Goal: Task Accomplishment & Management: Manage account settings

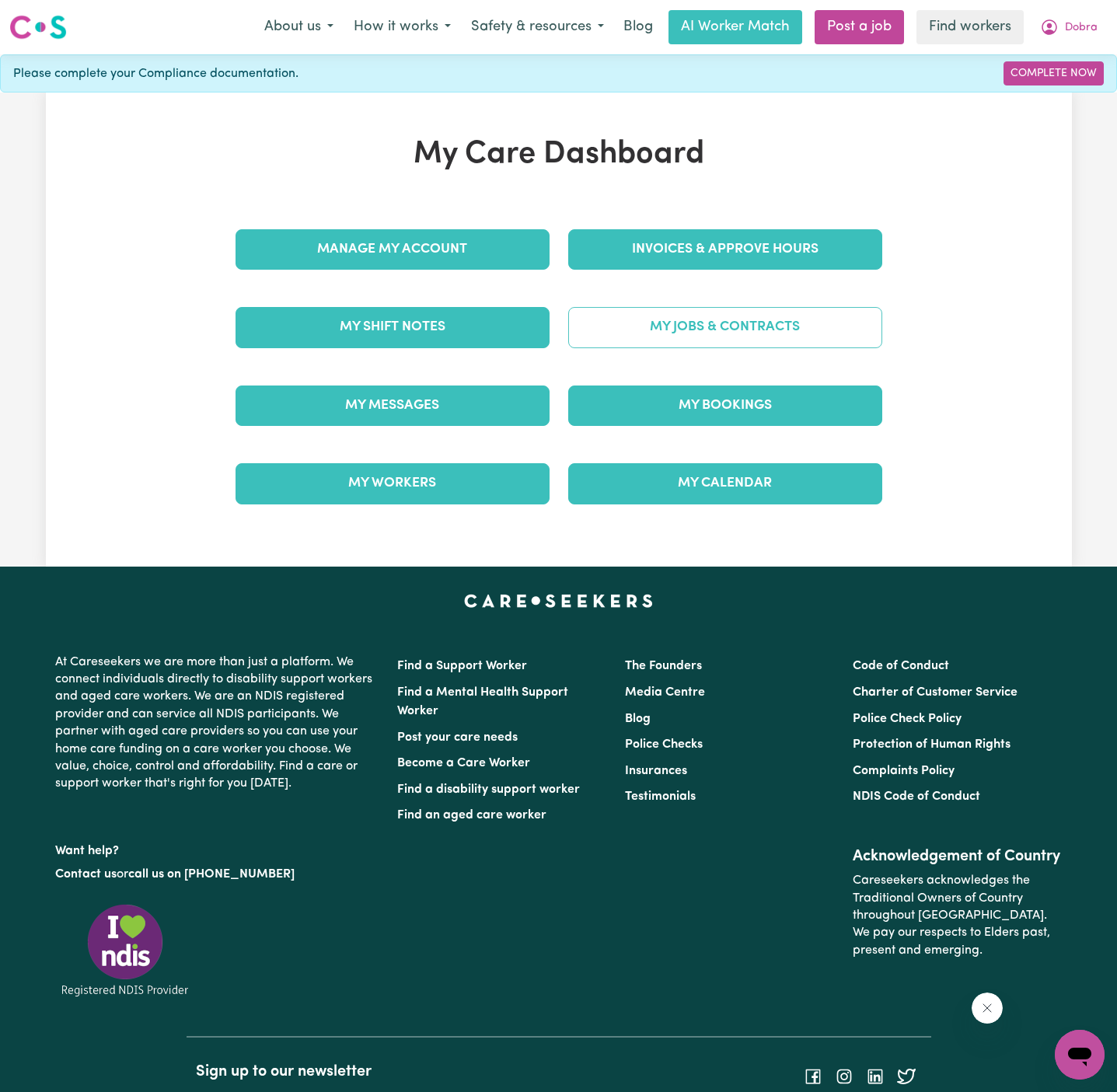
click at [817, 323] on link "My Jobs & Contracts" at bounding box center [725, 327] width 314 height 40
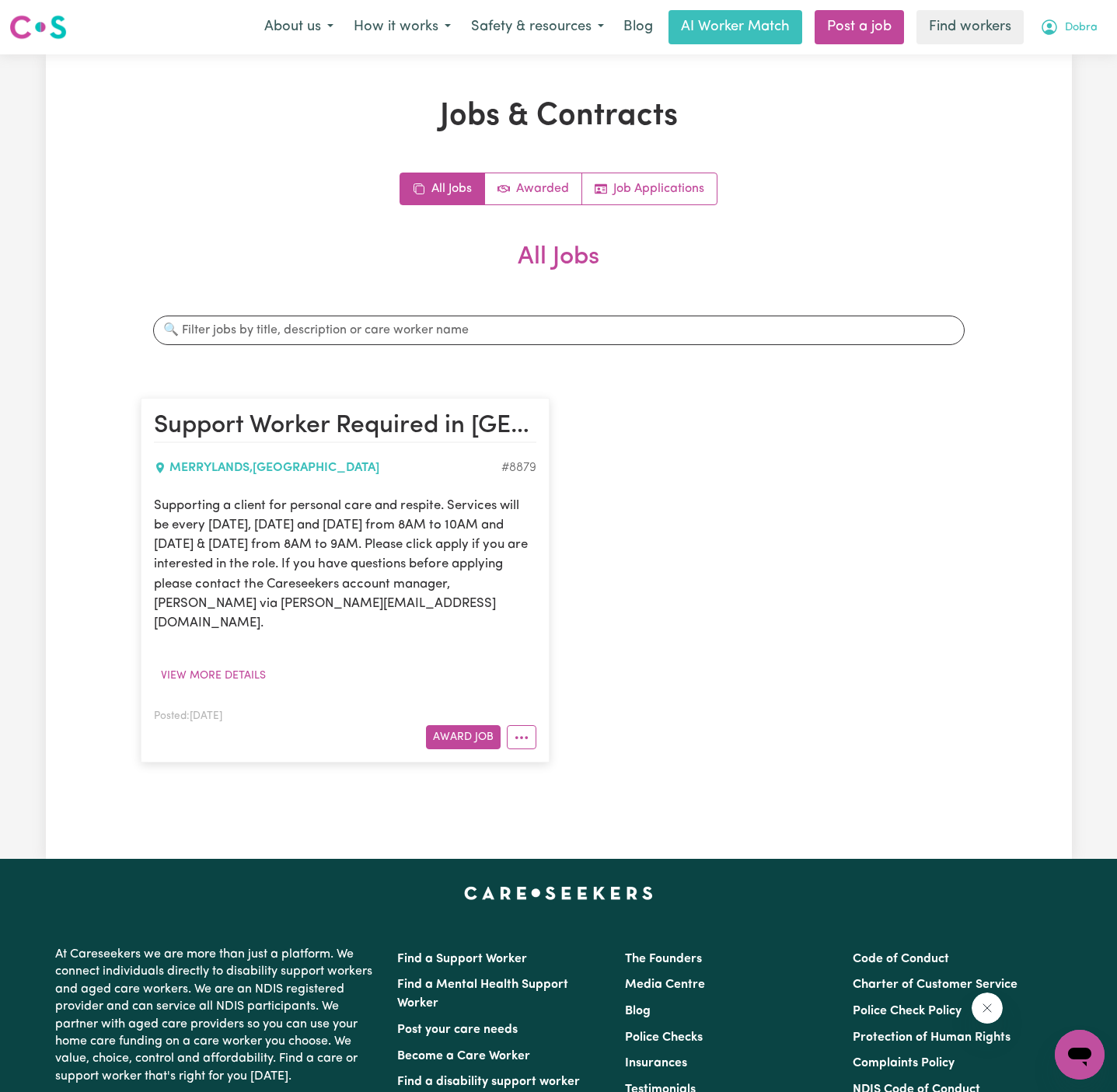
click at [1090, 21] on button "Dobra" at bounding box center [1069, 27] width 78 height 32
click at [1090, 45] on div "My Dashboard Logout" at bounding box center [1045, 75] width 124 height 60
click at [1069, 63] on link "My Dashboard" at bounding box center [1045, 60] width 123 height 29
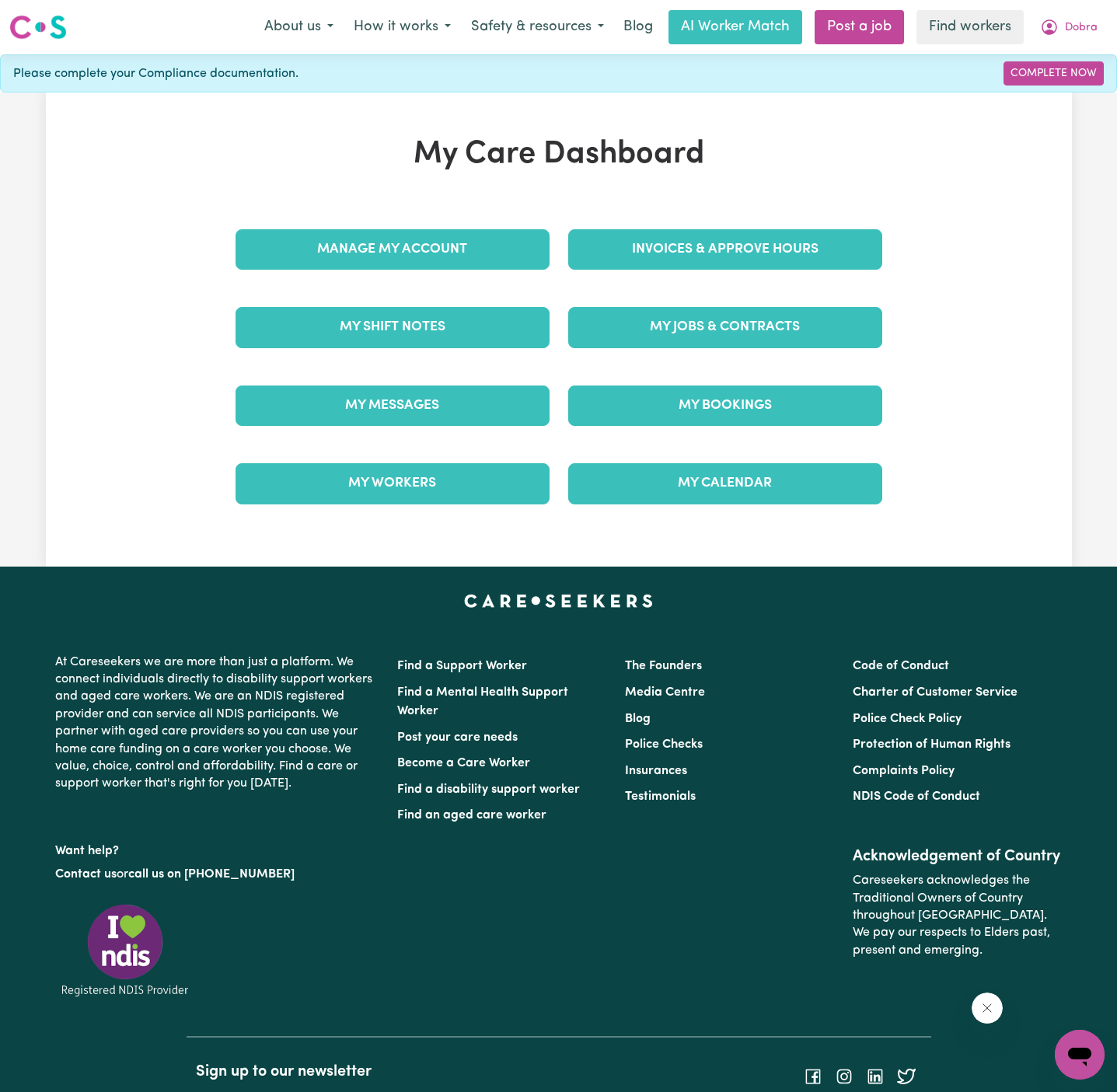
click at [480, 269] on div "Manage My Account" at bounding box center [392, 250] width 333 height 78
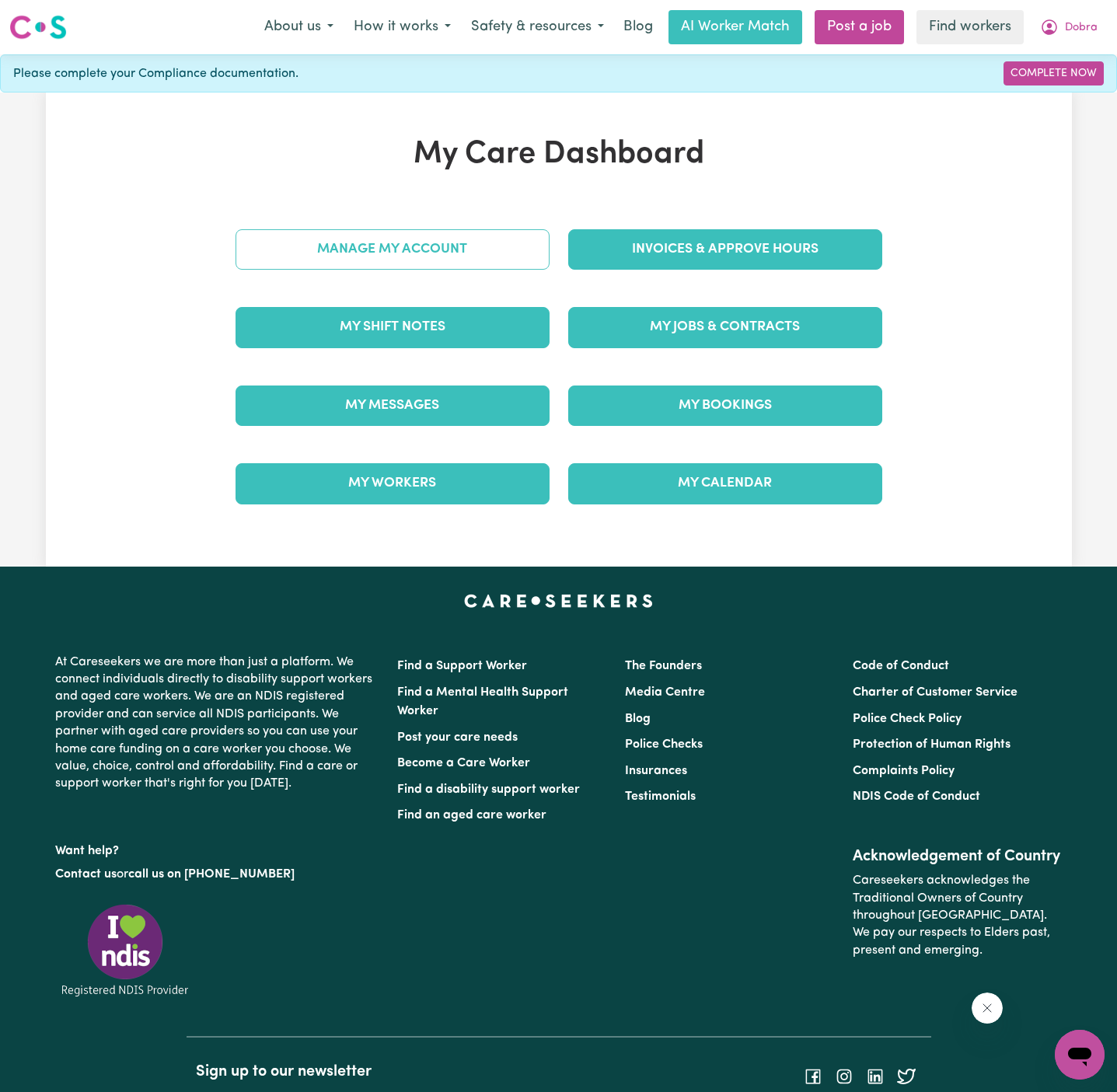
click at [463, 258] on link "Manage My Account" at bounding box center [392, 249] width 314 height 40
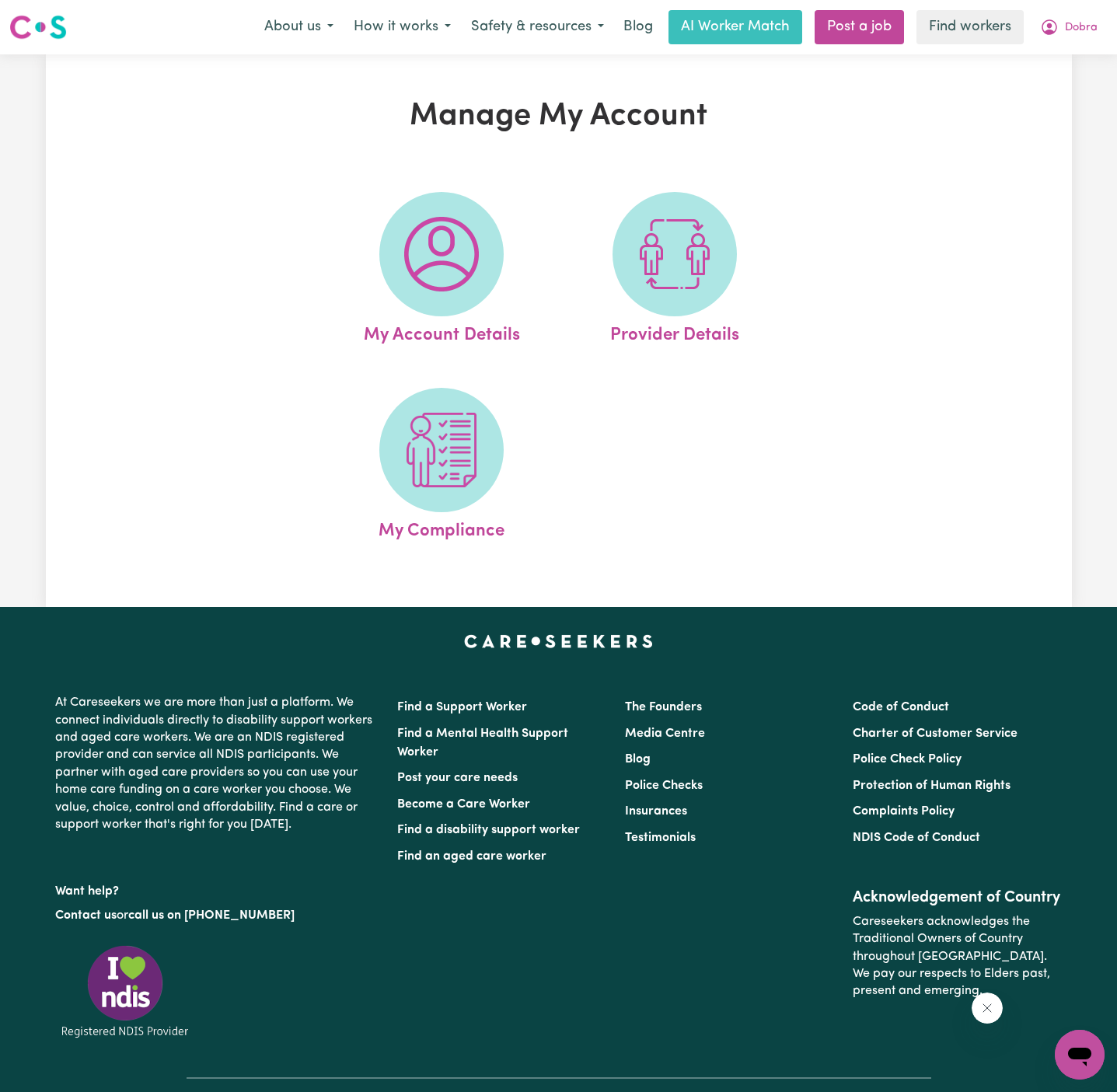
click at [463, 258] on img at bounding box center [441, 254] width 74 height 74
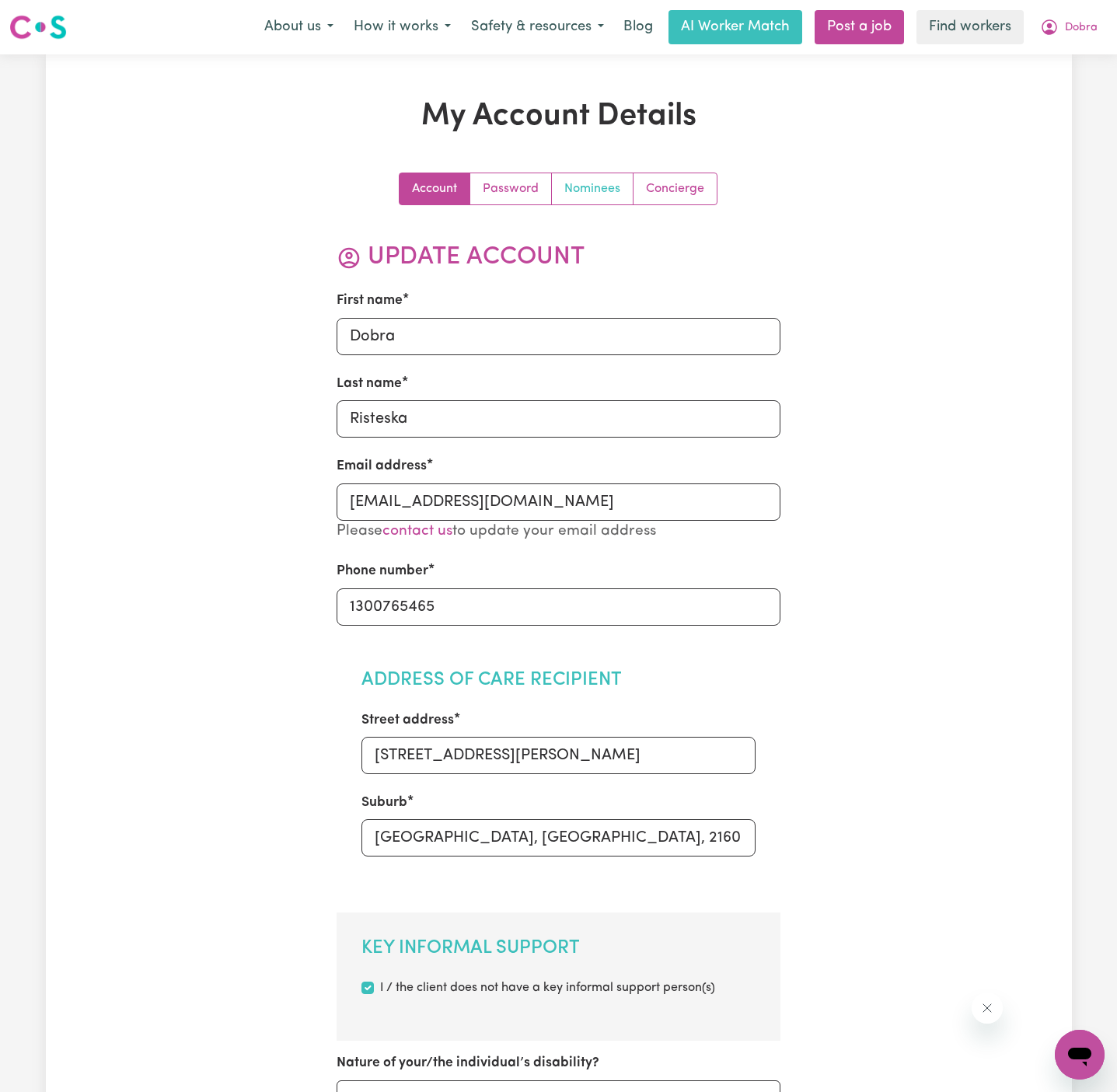
click at [597, 184] on link "Nominees" at bounding box center [593, 189] width 82 height 31
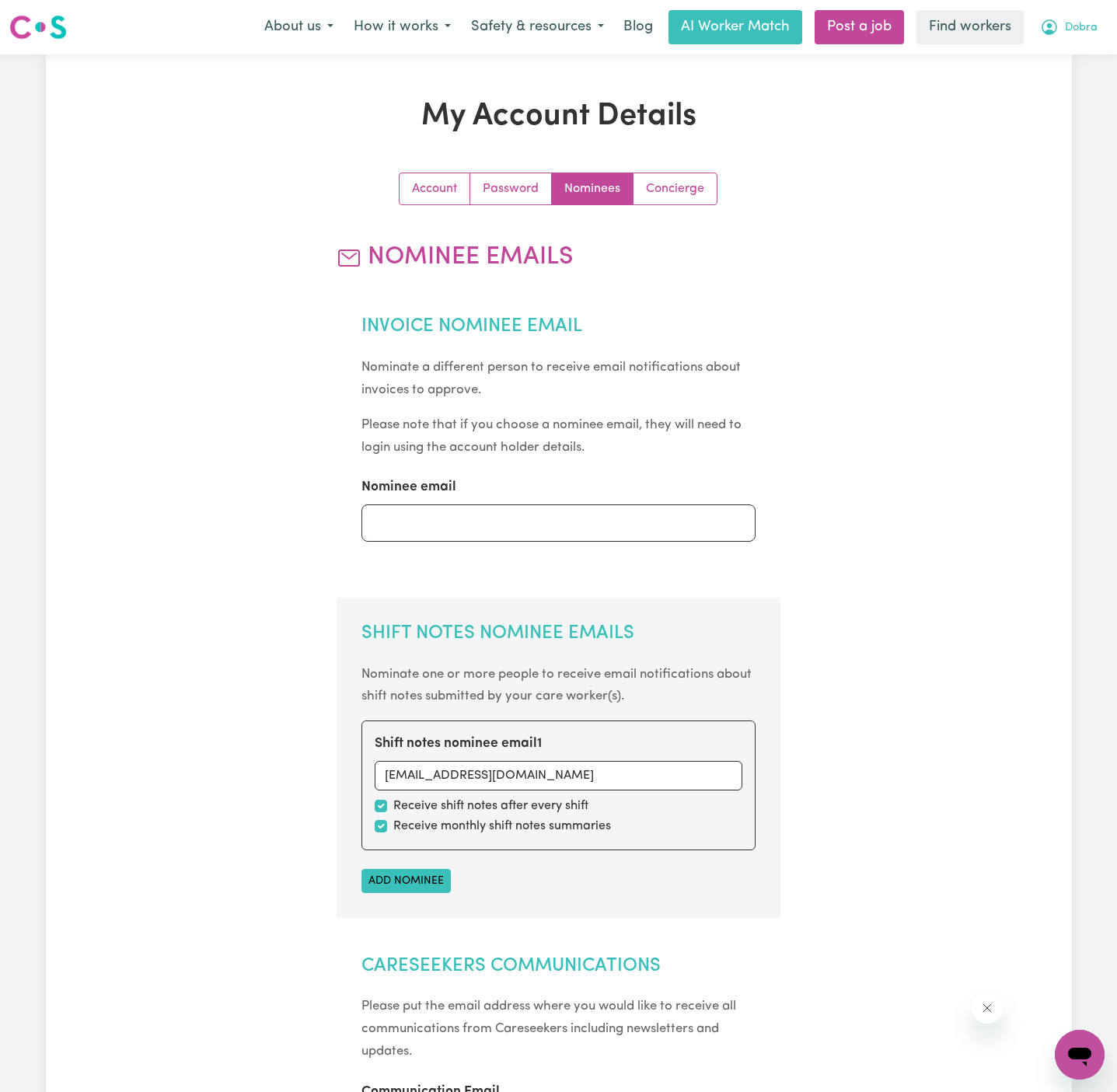
click at [1087, 24] on span "Dobra" at bounding box center [1081, 29] width 32 height 17
click at [1066, 86] on link "Logout" at bounding box center [1045, 89] width 123 height 29
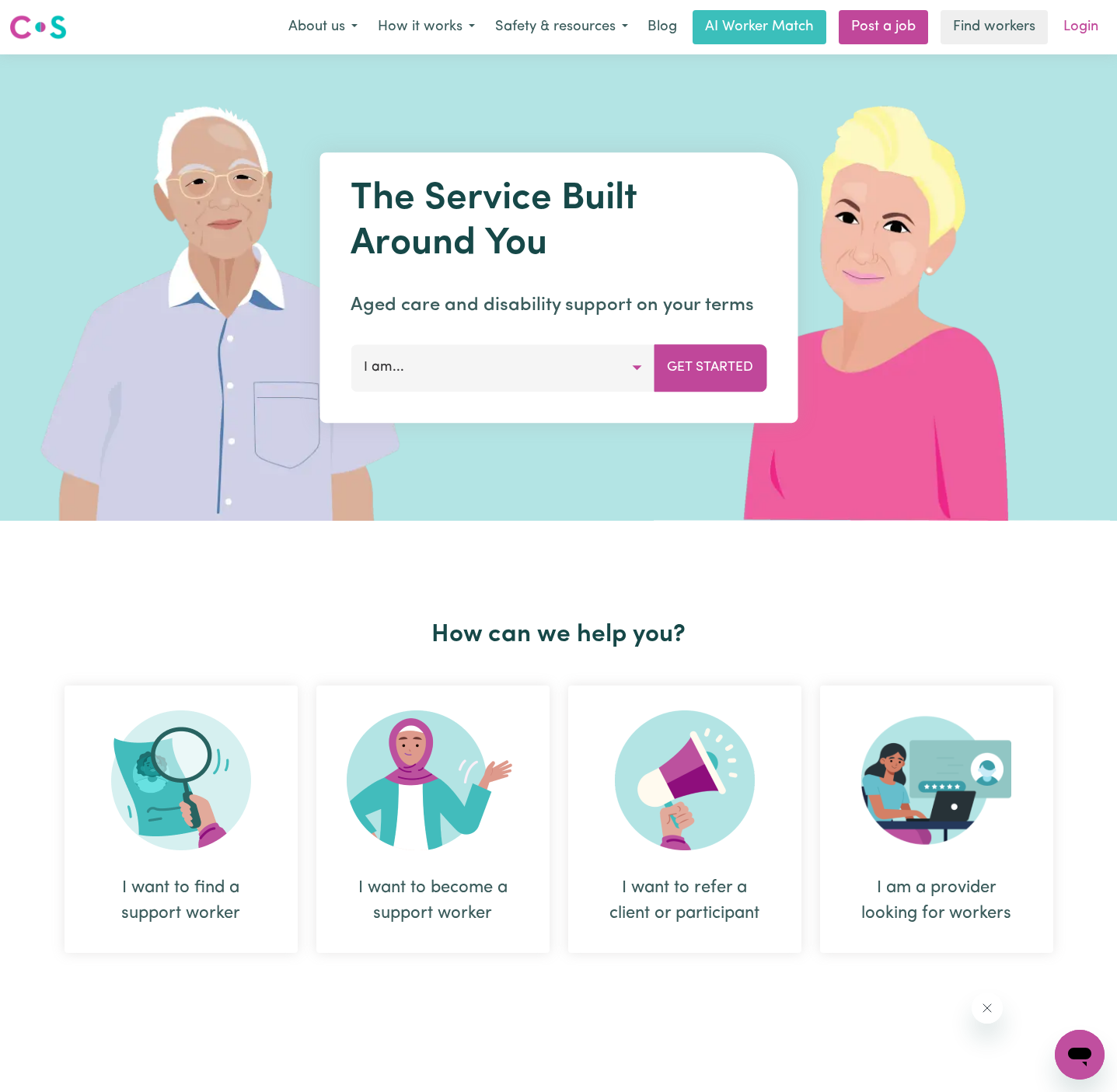
click at [1088, 34] on link "Login" at bounding box center [1081, 27] width 54 height 34
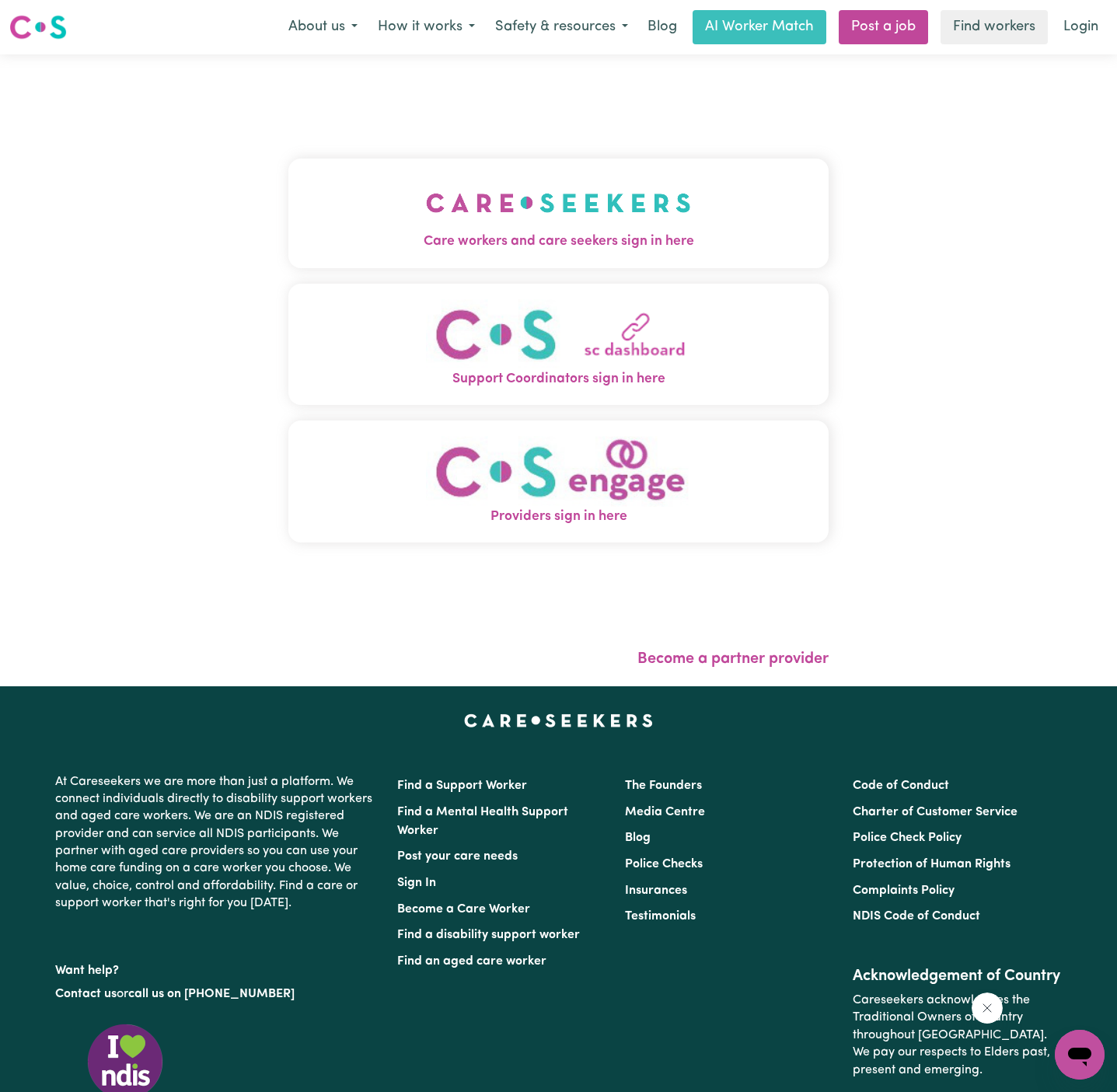
click at [508, 182] on img "Care workers and care seekers sign in here" at bounding box center [558, 203] width 265 height 58
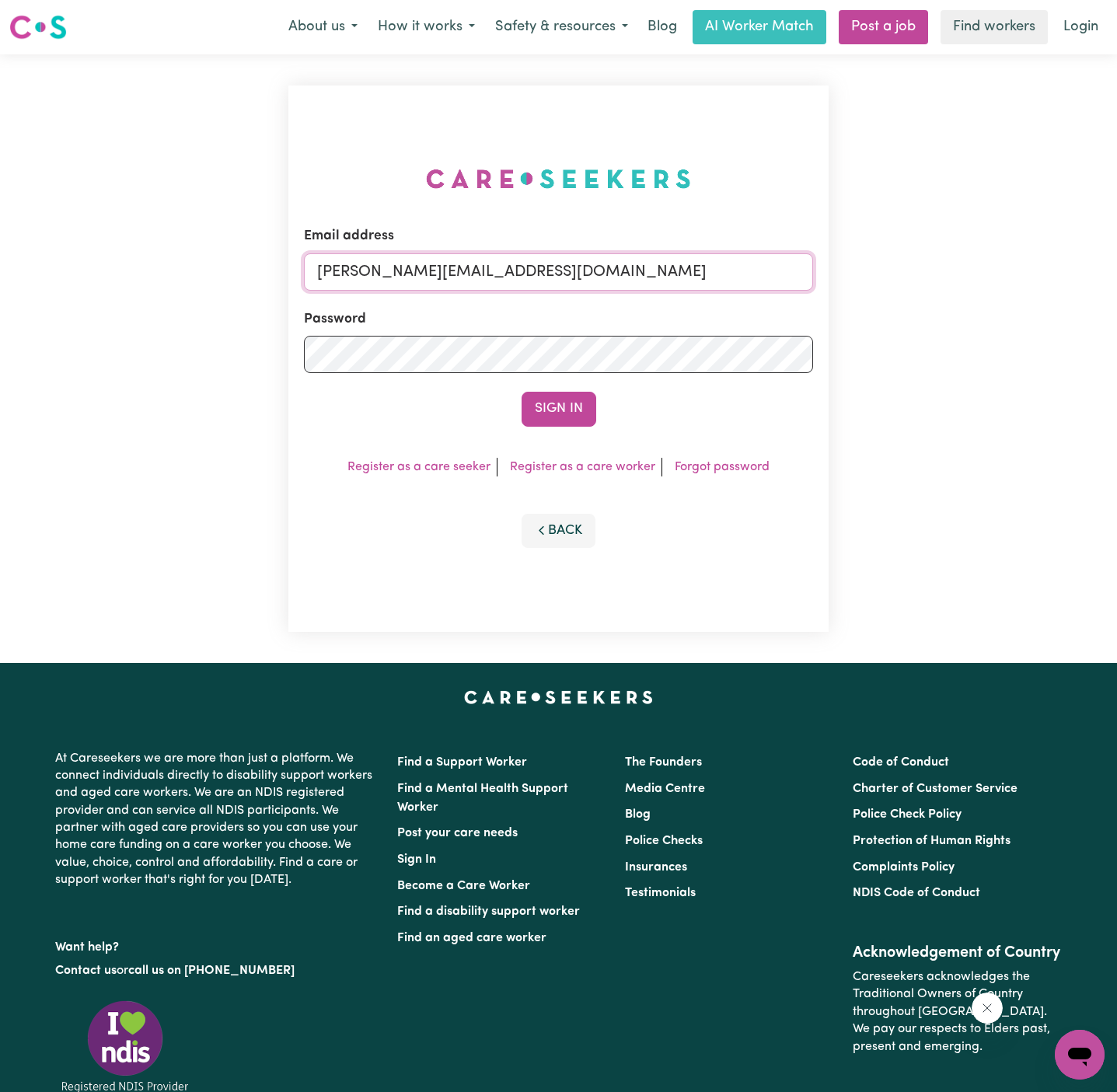
click at [620, 277] on input "[PERSON_NAME][EMAIL_ADDRESS][DOMAIN_NAME]" at bounding box center [558, 272] width 509 height 37
drag, startPoint x: 395, startPoint y: 277, endPoint x: 1058, endPoint y: 279, distance: 663.0
click at [1058, 279] on div "Email address [EMAIL_ADDRESS][DOMAIN_NAME] Password Sign In Register as a care …" at bounding box center [558, 359] width 1117 height 609
type input "[EMAIL_ADDRESS][DOMAIN_NAME]"
click at [521, 391] on button "Sign In" at bounding box center [558, 408] width 74 height 34
